Goal: Transaction & Acquisition: Purchase product/service

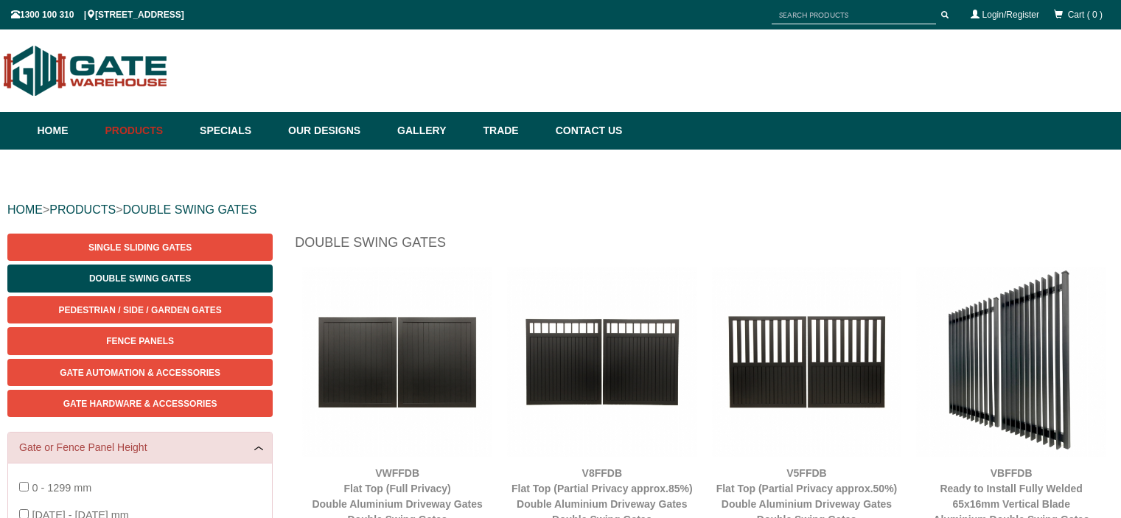
scroll to position [37, 0]
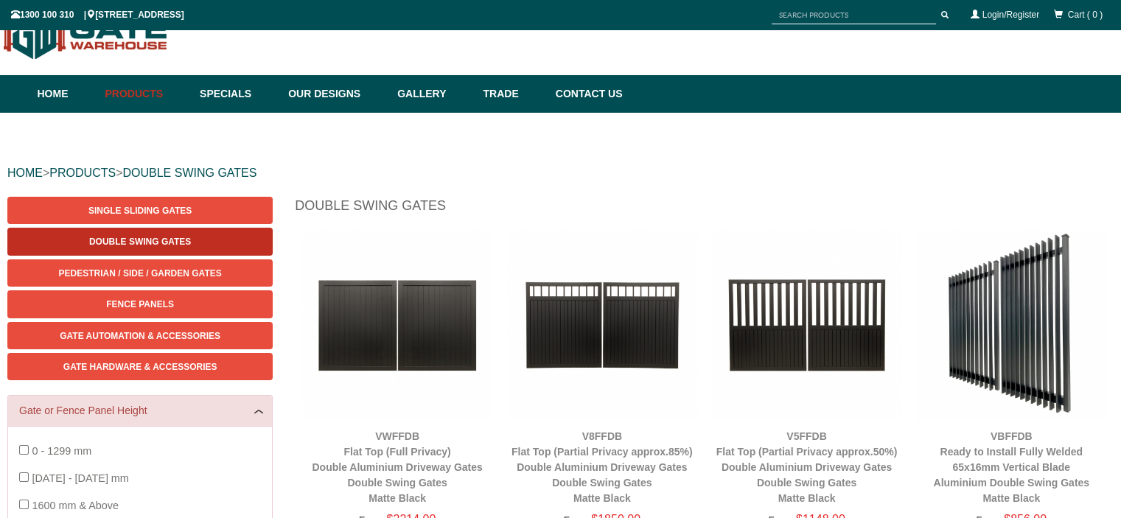
click at [125, 238] on span "Double Swing Gates" at bounding box center [140, 242] width 102 height 10
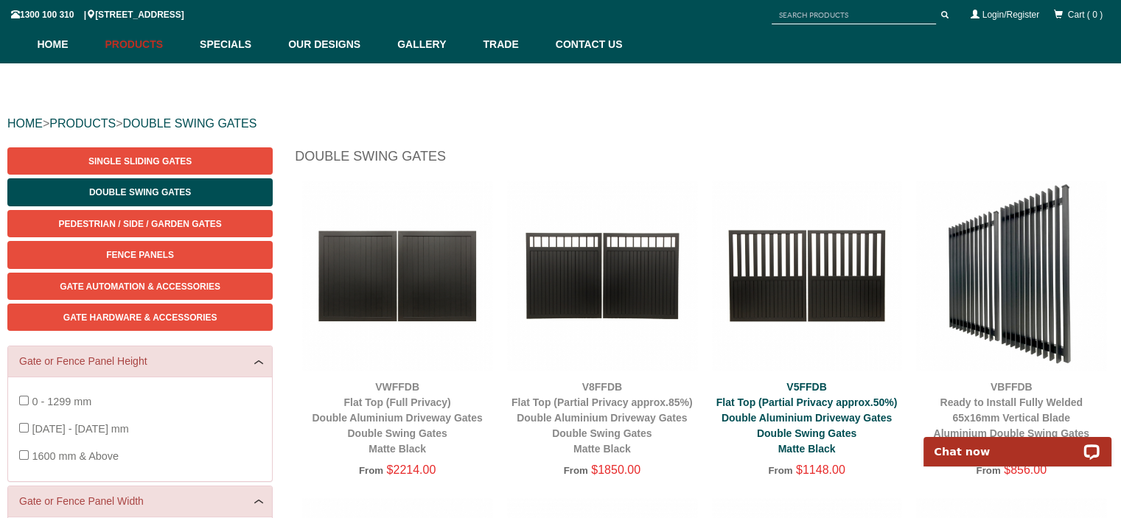
scroll to position [258, 0]
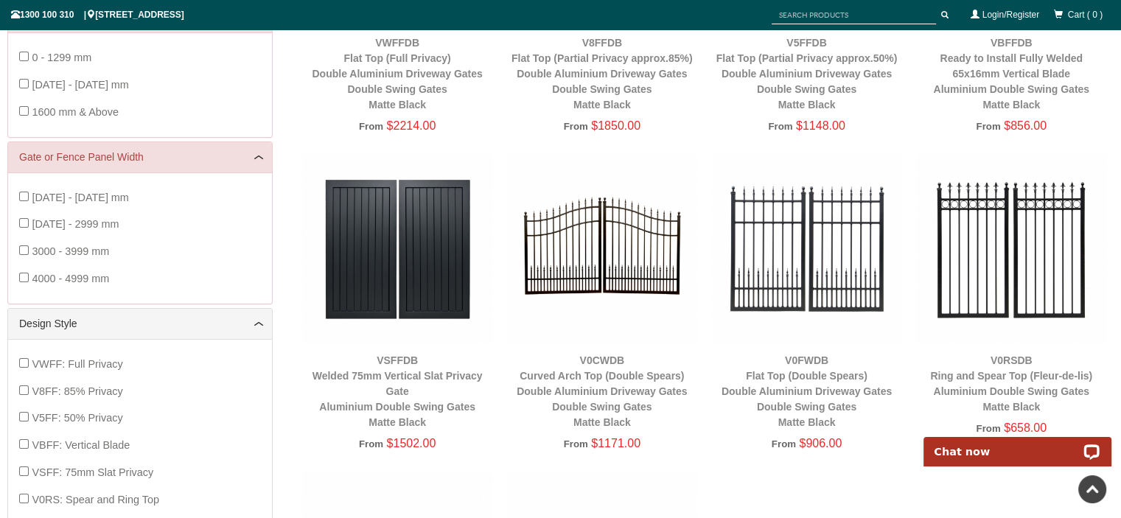
scroll to position [405, 0]
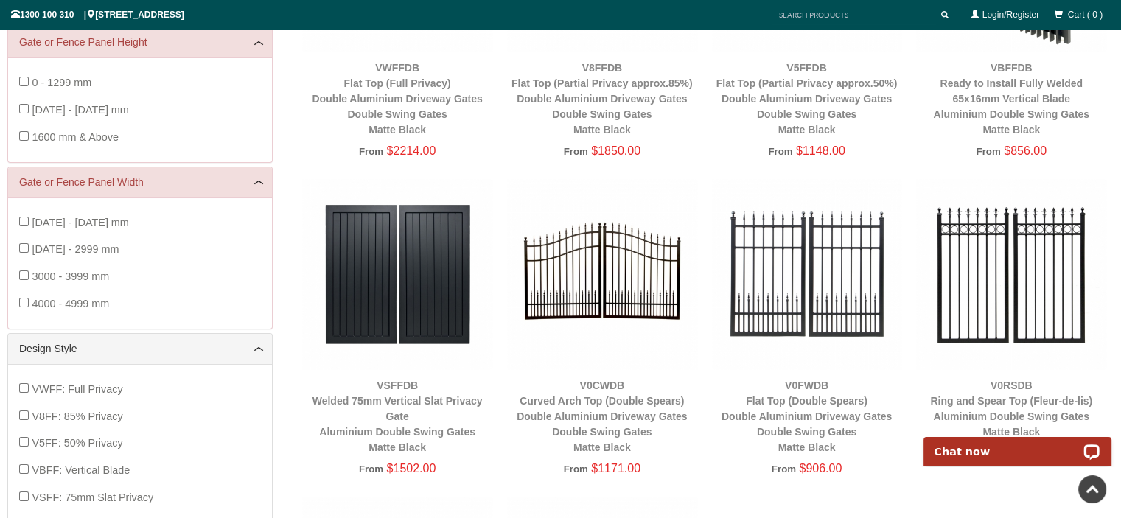
click at [584, 269] on img at bounding box center [602, 274] width 190 height 190
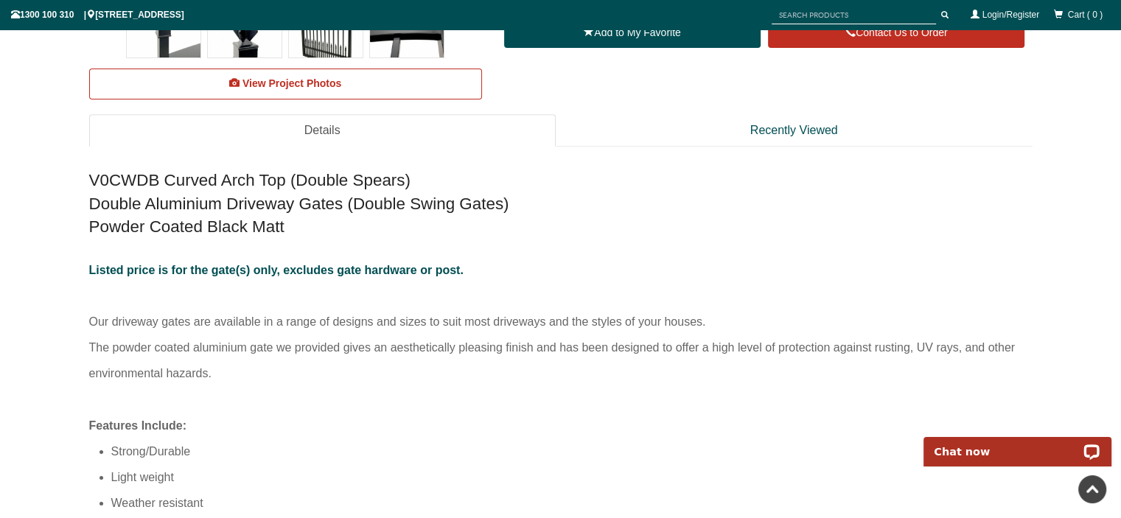
scroll to position [774, 0]
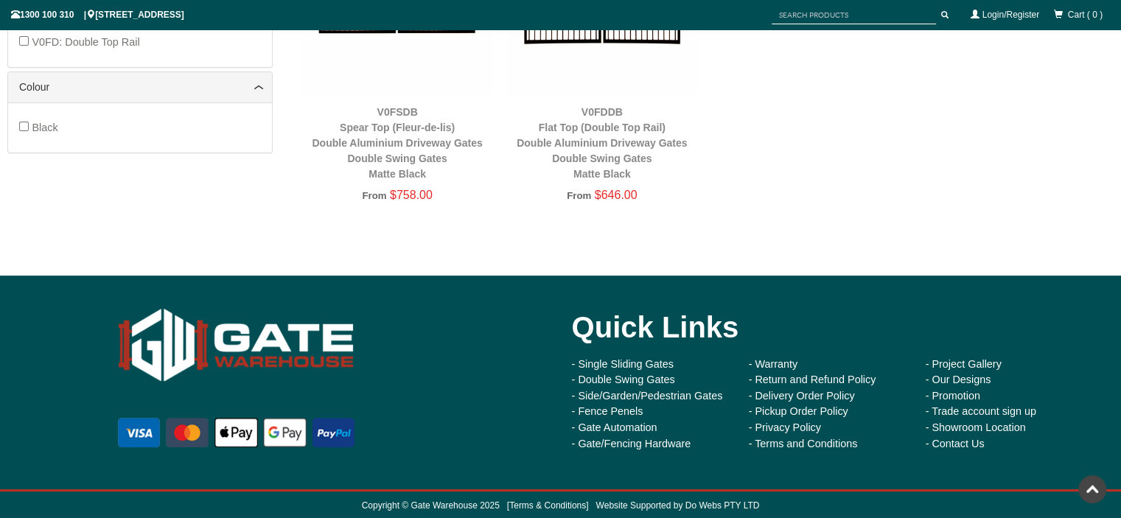
scroll to position [997, 0]
